Goal: Information Seeking & Learning: Learn about a topic

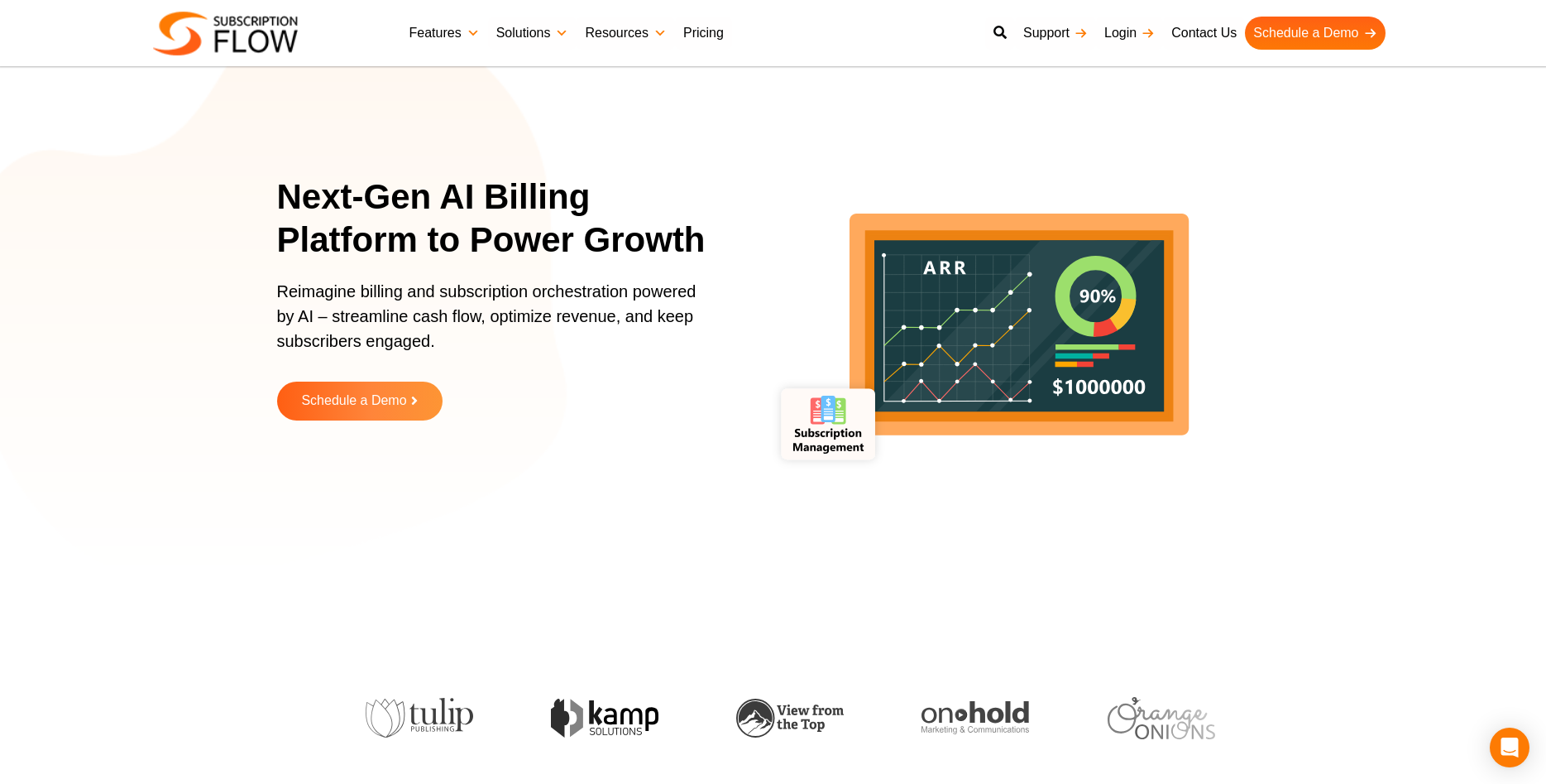
click at [464, 33] on link "Features" at bounding box center [444, 33] width 87 height 33
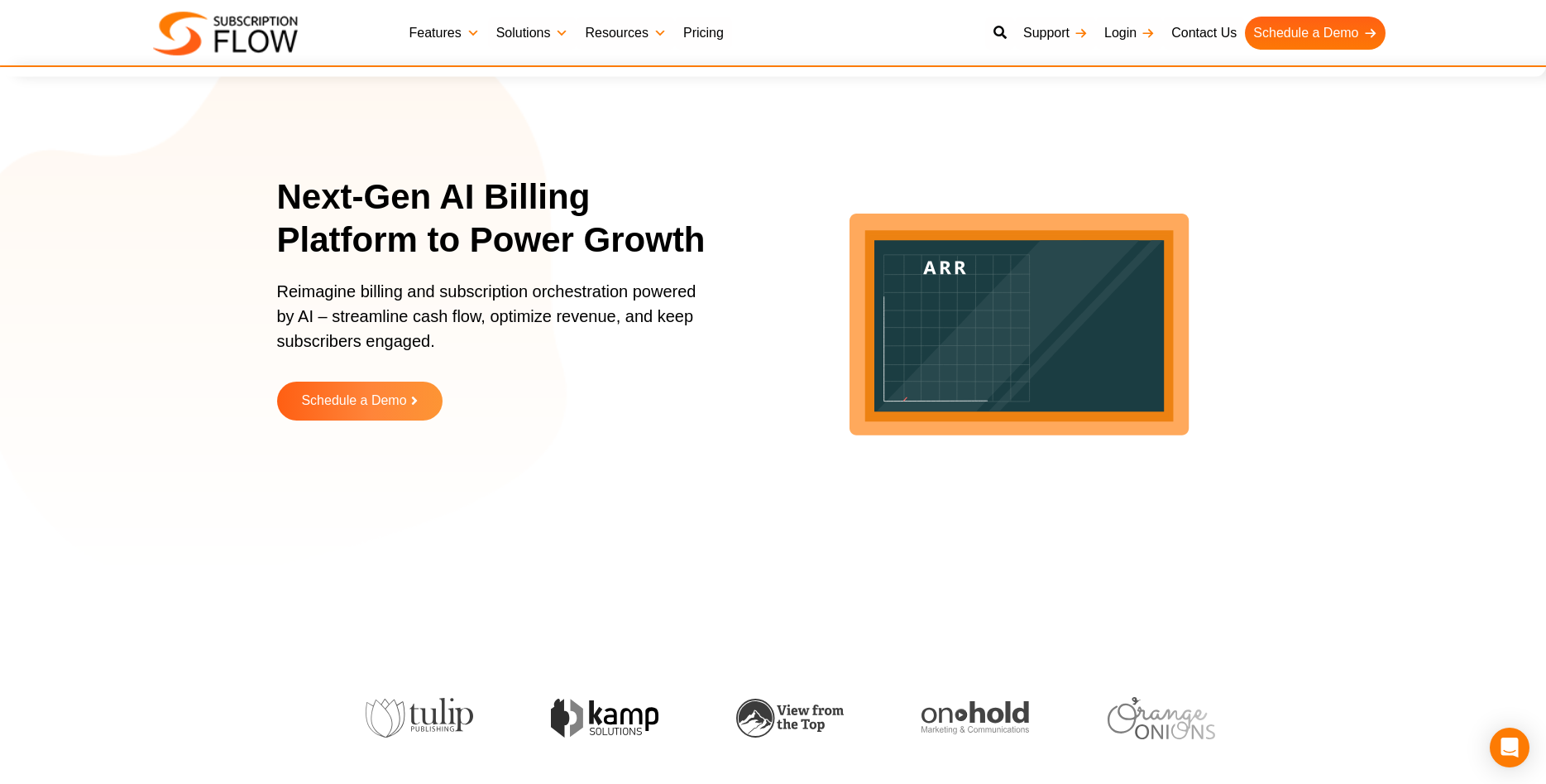
click at [436, 36] on link "Features" at bounding box center [444, 33] width 87 height 33
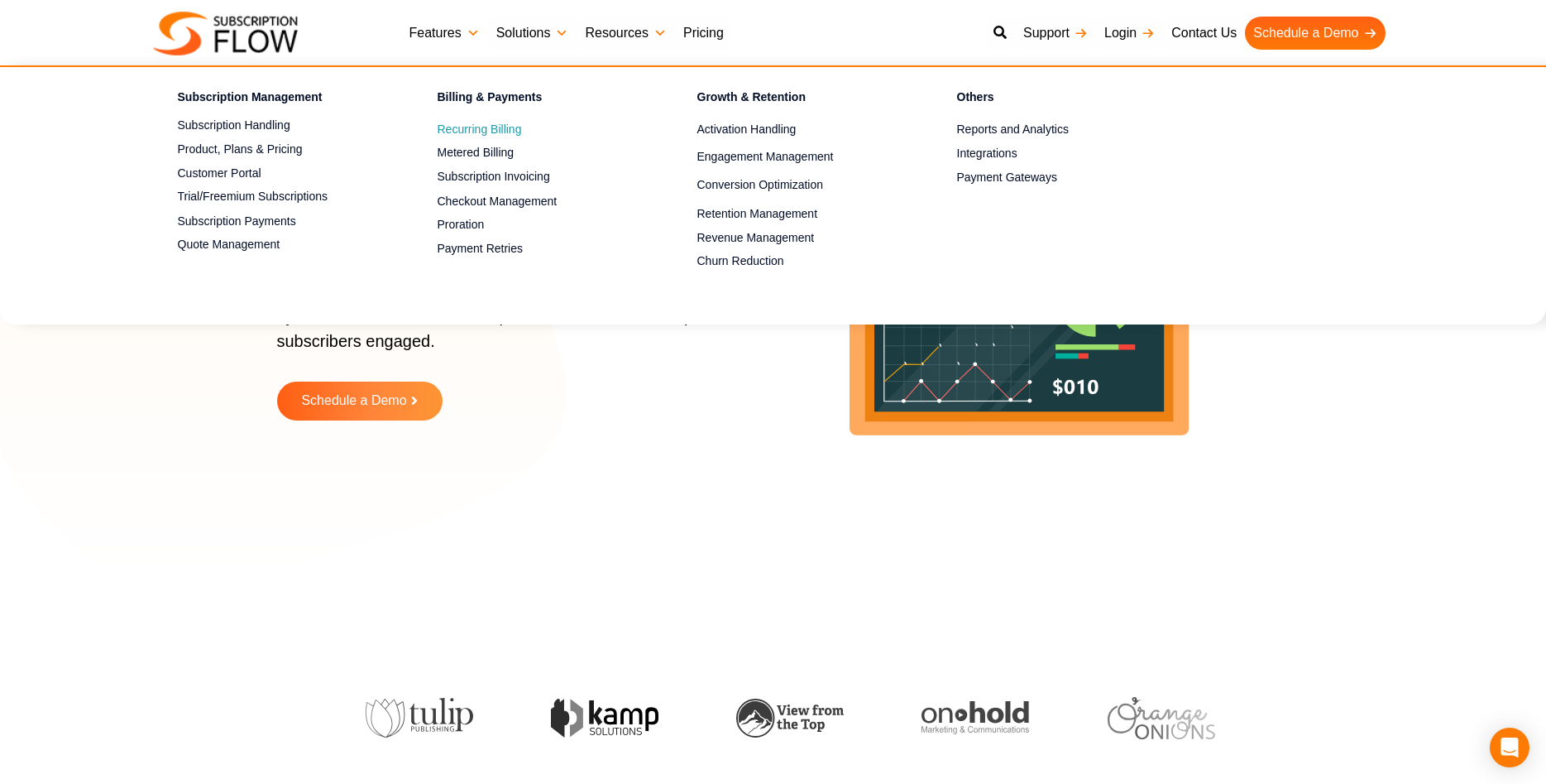
click at [481, 128] on span "Recurring Billing" at bounding box center [480, 130] width 84 height 17
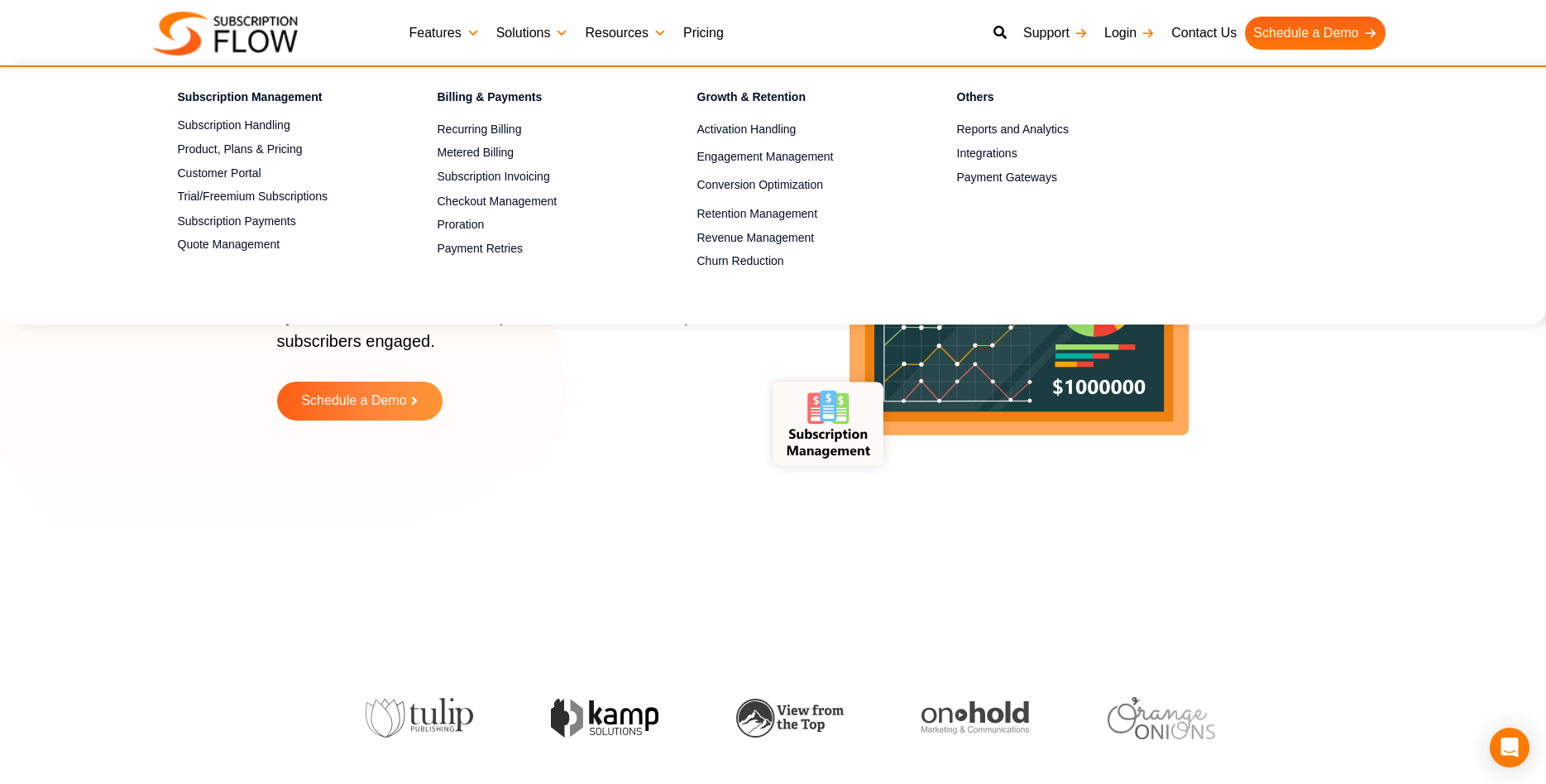
click at [666, 537] on div "Next-Gen AI Billing Platform to Power Growth Reimagine billing and subscription…" at bounding box center [773, 310] width 993 height 537
click at [496, 135] on span "Recurring Billing" at bounding box center [480, 130] width 84 height 17
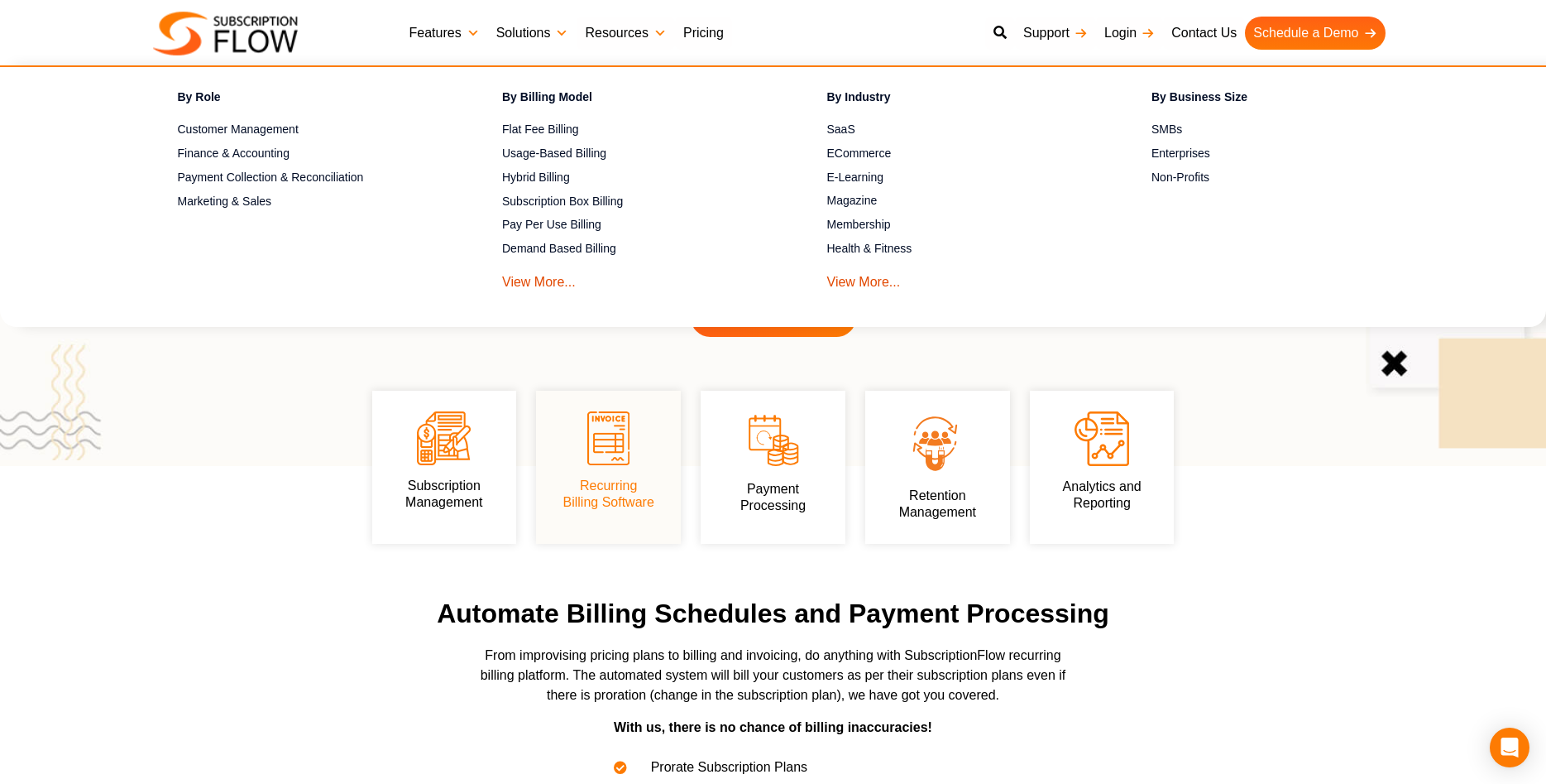
click at [433, 30] on link "Features" at bounding box center [444, 33] width 87 height 33
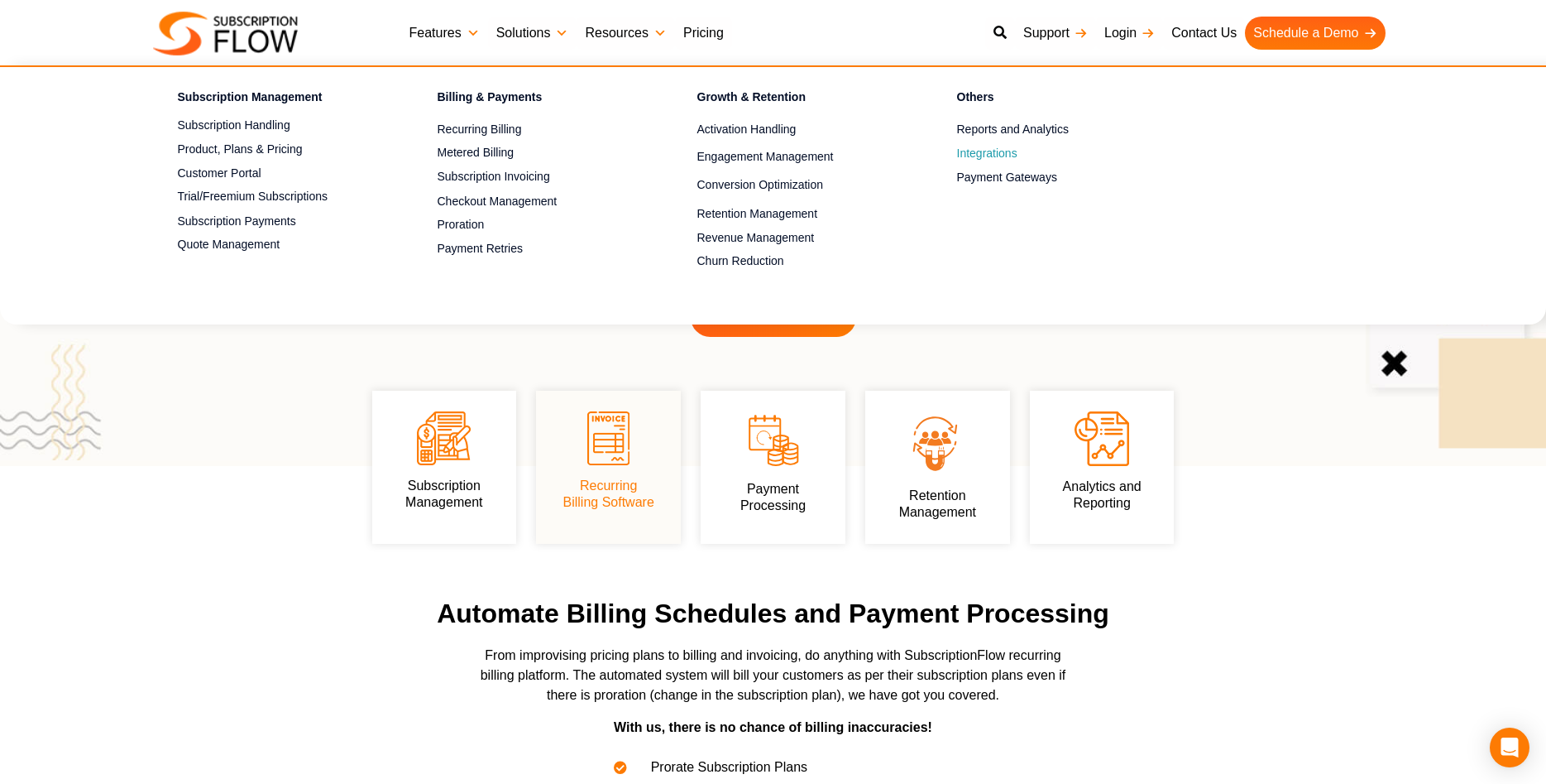
click at [979, 148] on span "Integrations" at bounding box center [987, 154] width 60 height 17
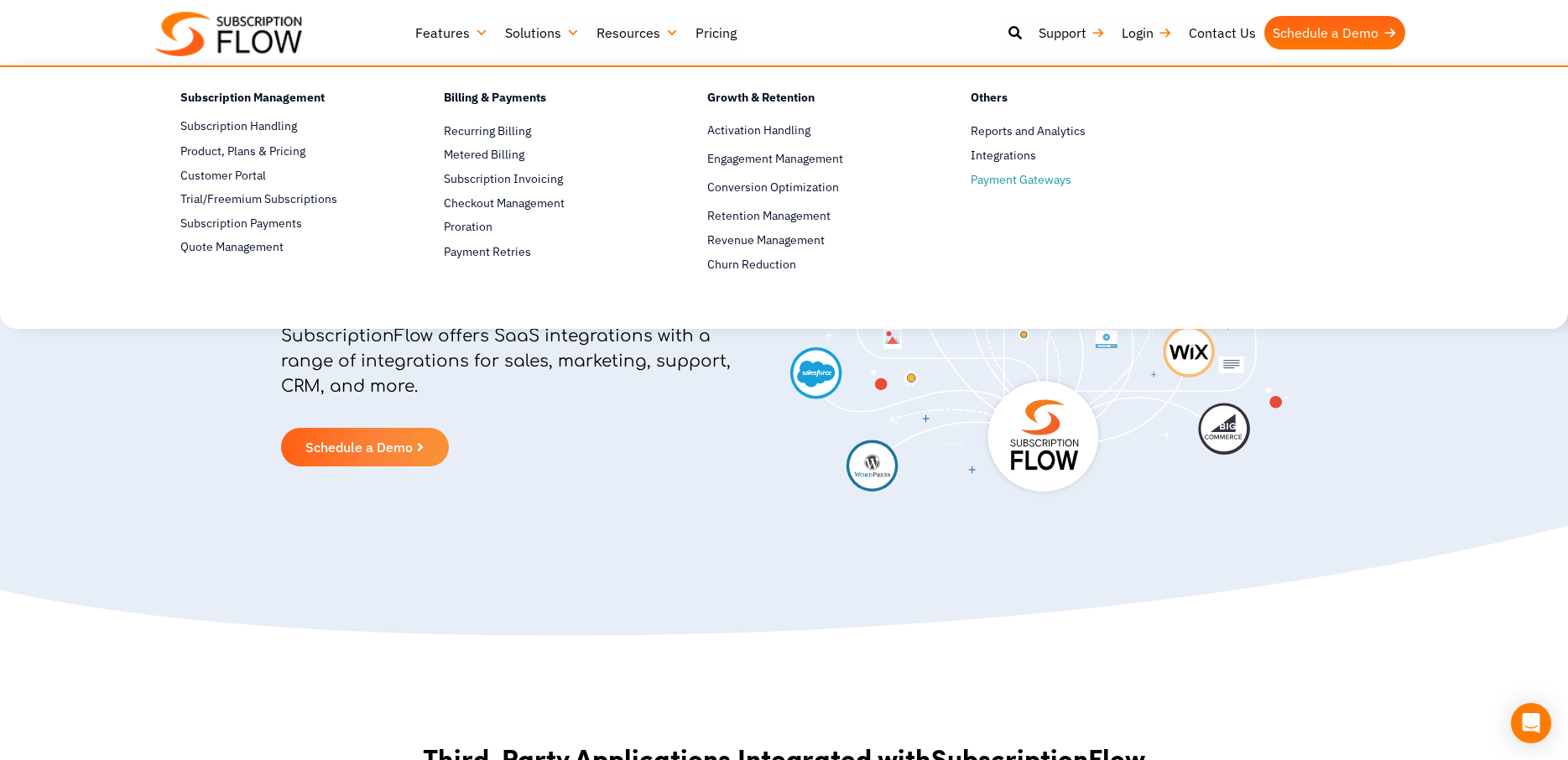
click at [1046, 184] on span "Payment Gateways" at bounding box center [1021, 180] width 100 height 18
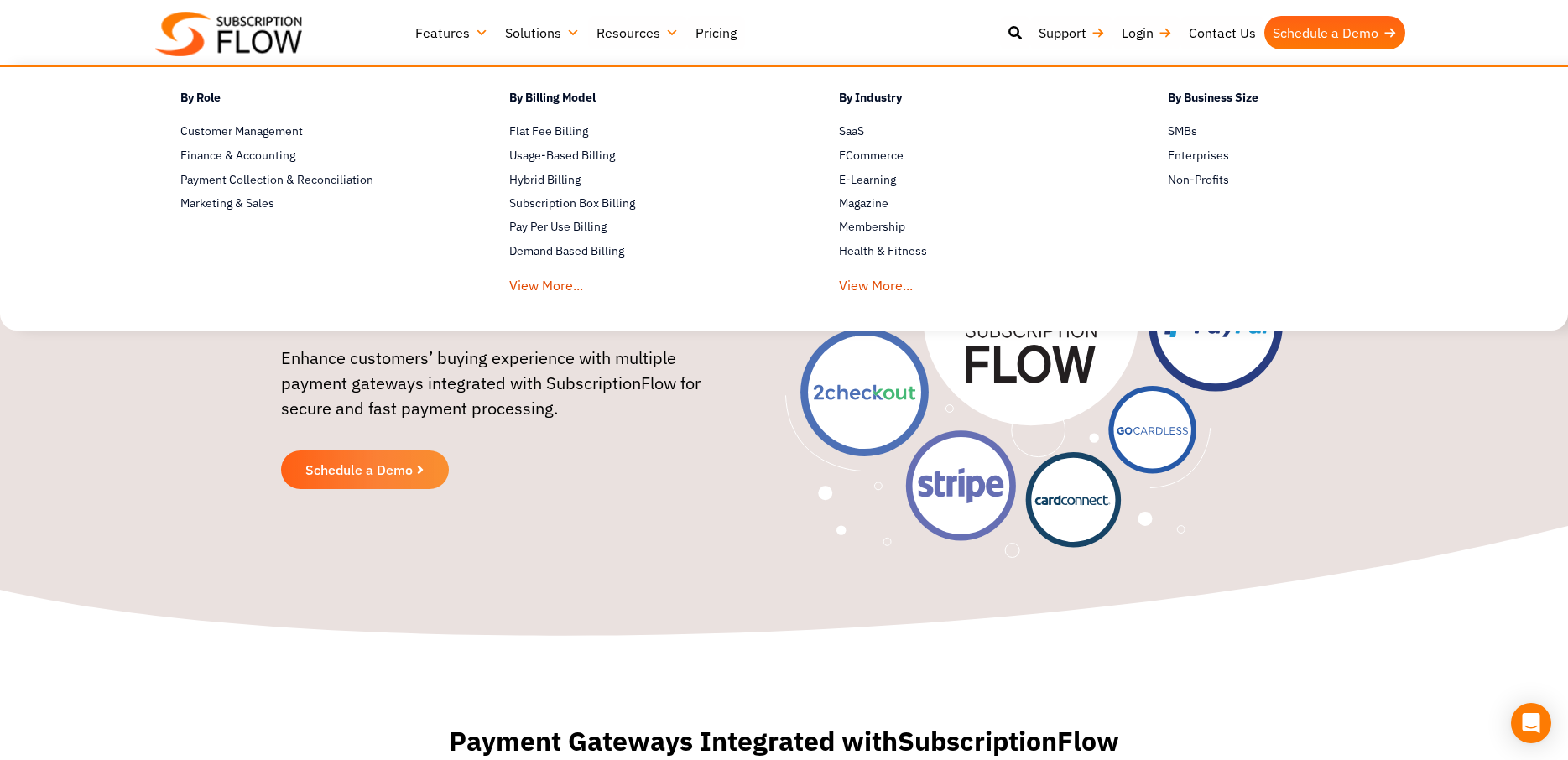
click at [466, 30] on link "Features" at bounding box center [452, 32] width 90 height 33
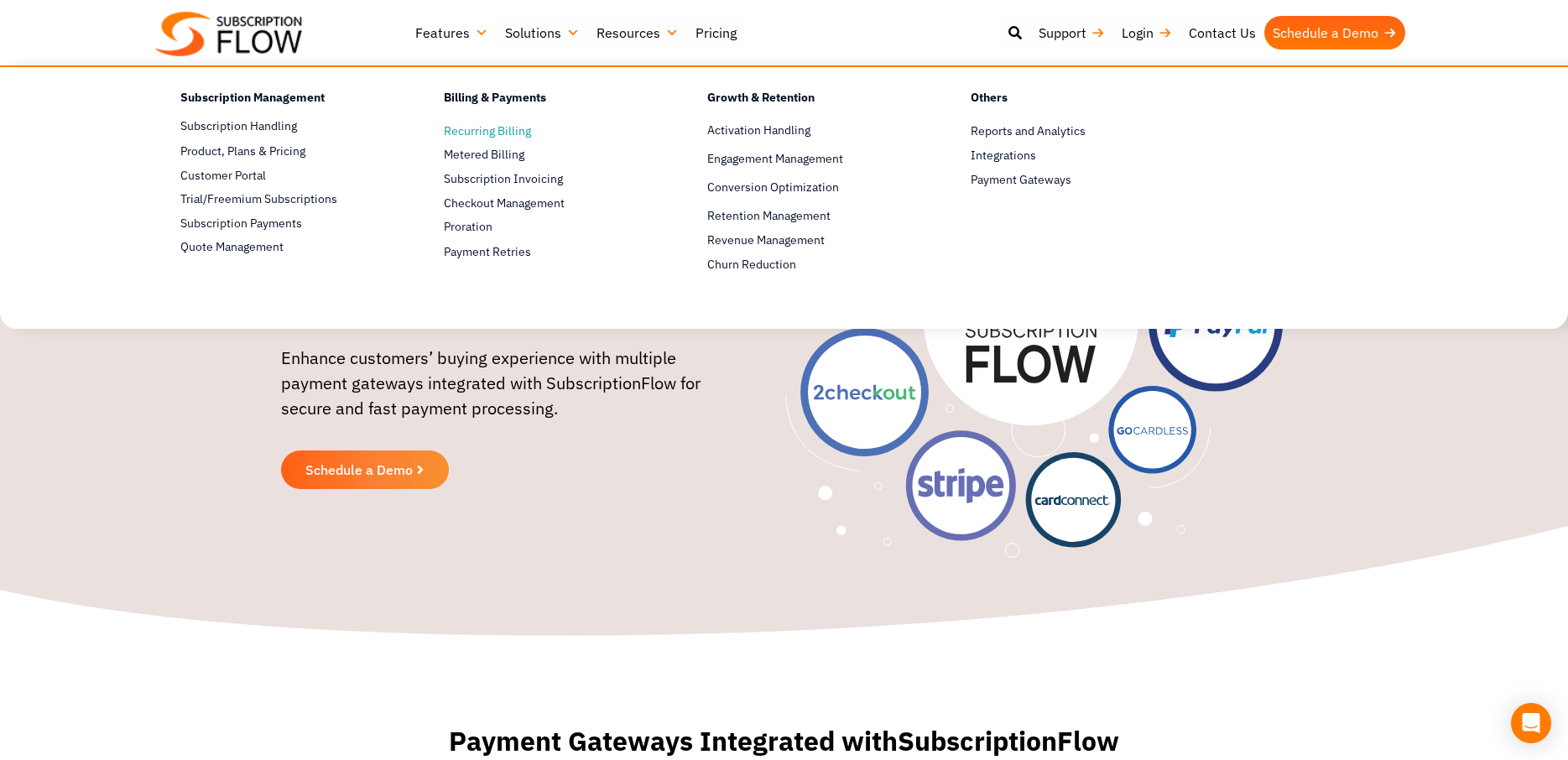
click at [492, 136] on span "Recurring Billing" at bounding box center [488, 131] width 88 height 18
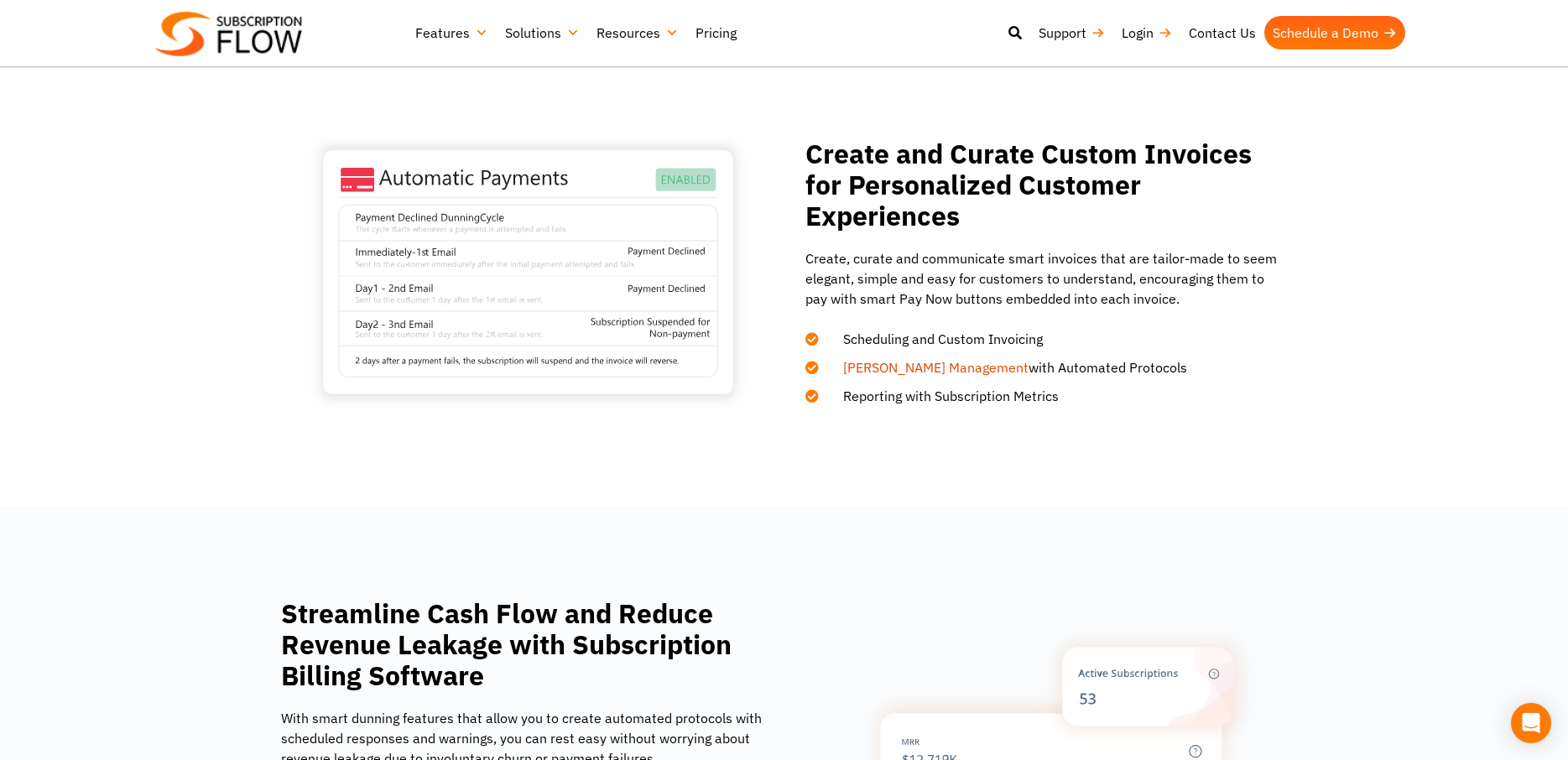
scroll to position [1369, 0]
